Goal: Transaction & Acquisition: Register for event/course

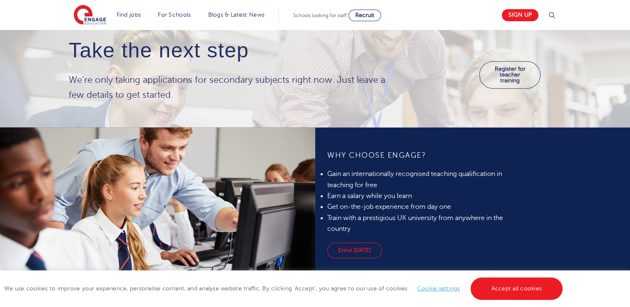
scroll to position [499, 0]
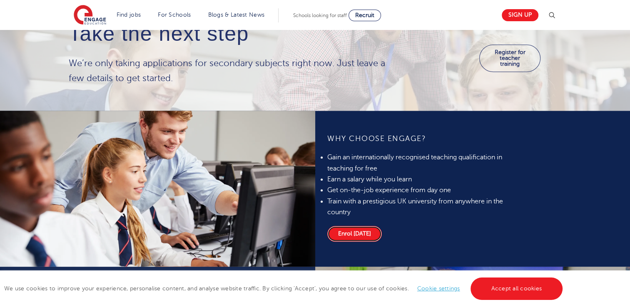
click at [346, 229] on link "Enrol [DATE]" at bounding box center [354, 234] width 55 height 16
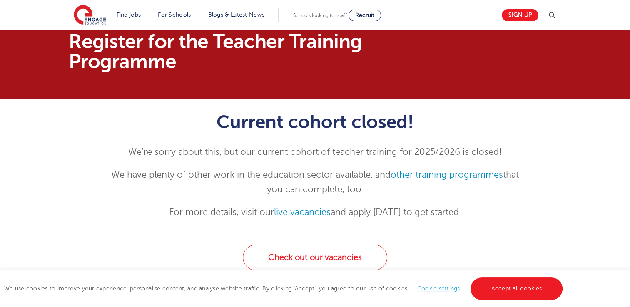
scroll to position [17, 0]
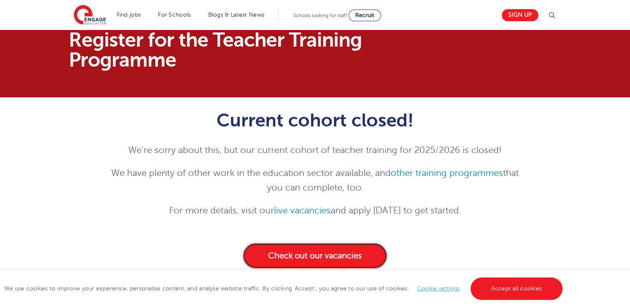
click at [324, 253] on link "Check out our vacancies" at bounding box center [315, 256] width 144 height 26
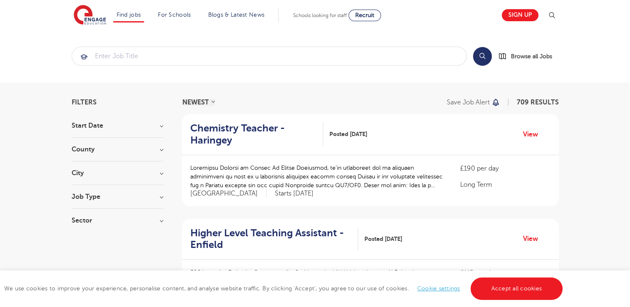
click at [160, 149] on h3 "County" at bounding box center [118, 149] width 92 height 7
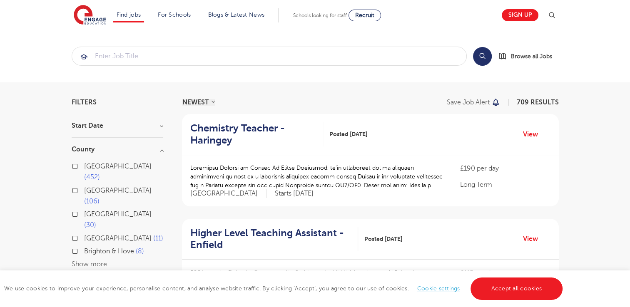
click at [101, 261] on button "Show more" at bounding box center [89, 264] width 35 height 7
click at [147, 147] on h3 "County" at bounding box center [118, 149] width 92 height 7
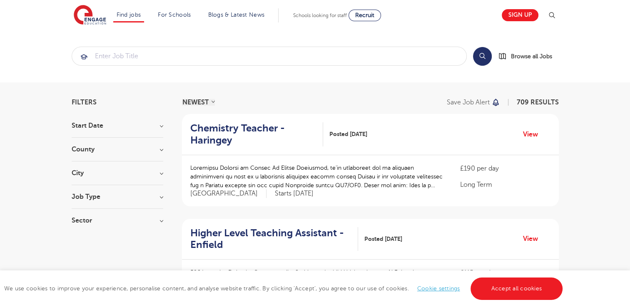
click at [137, 176] on h3 "City" at bounding box center [118, 173] width 92 height 7
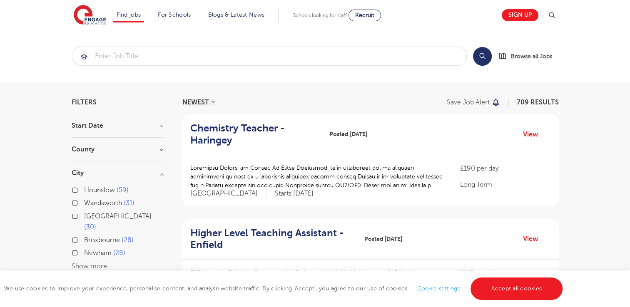
click at [96, 263] on button "Show more" at bounding box center [89, 266] width 35 height 7
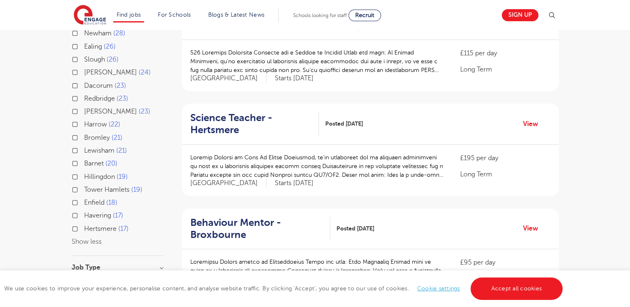
scroll to position [233, 0]
